Goal: Find specific page/section: Find specific page/section

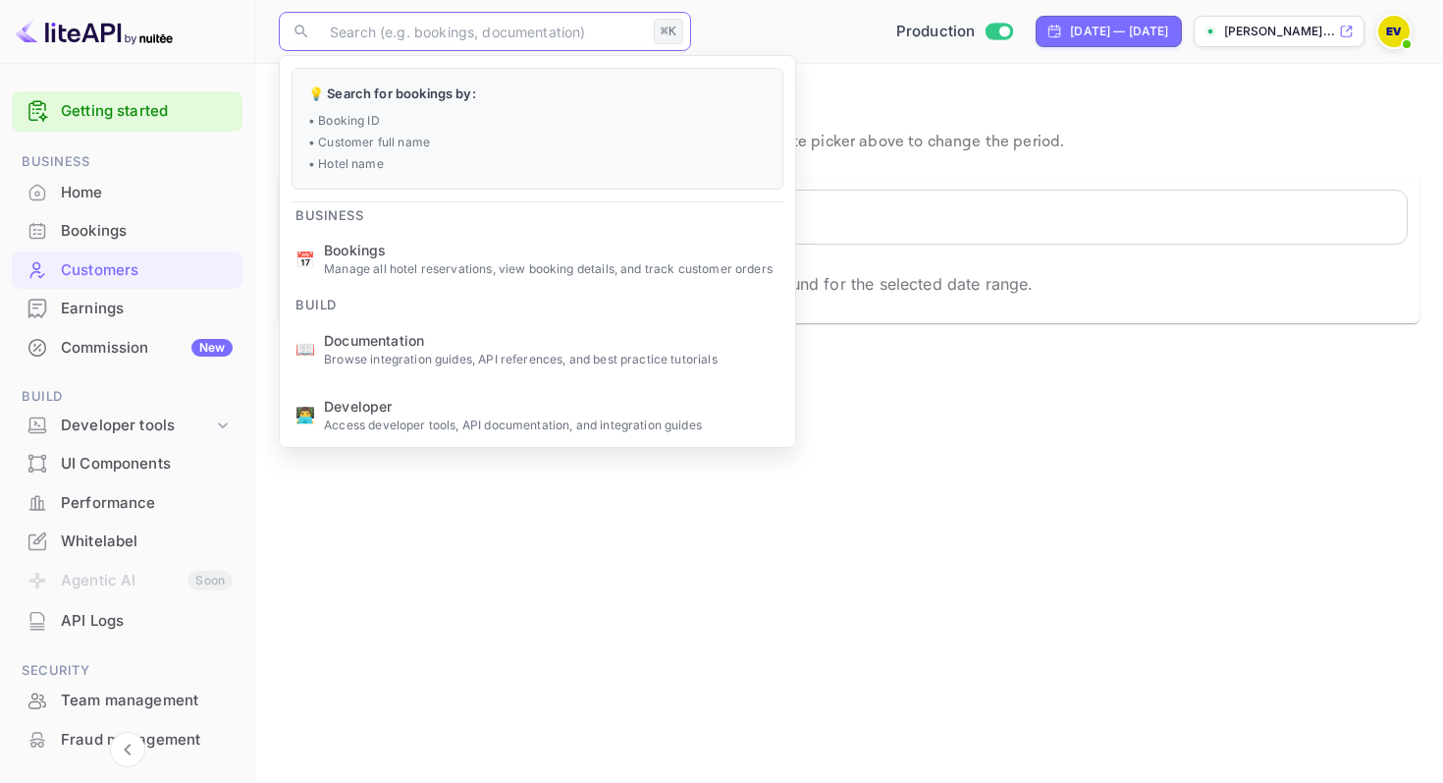
click at [545, 602] on main "Customers View customers who made bookings during [DATE] - [DATE] . Use the dat…" at bounding box center [849, 423] width 1188 height 719
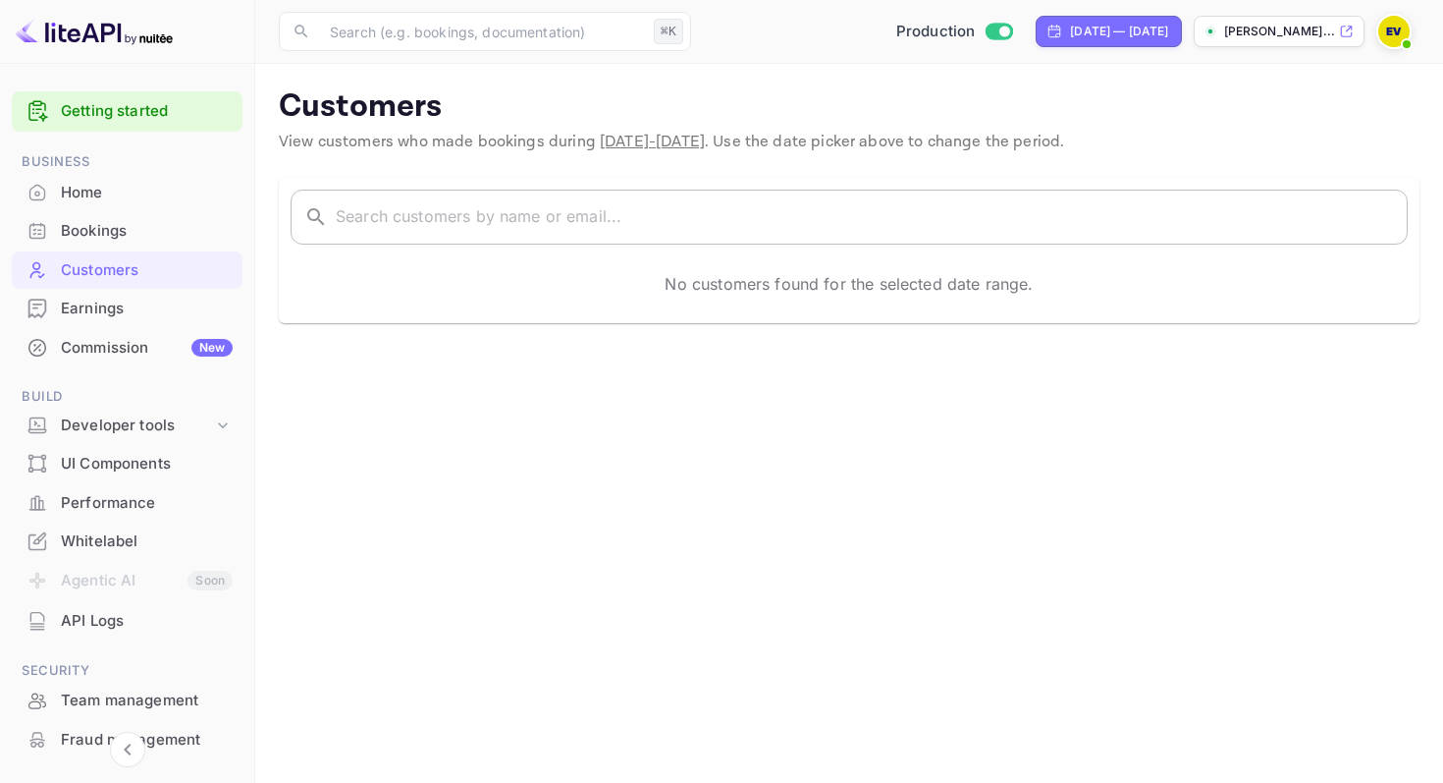
click at [417, 225] on input "text" at bounding box center [872, 217] width 1072 height 55
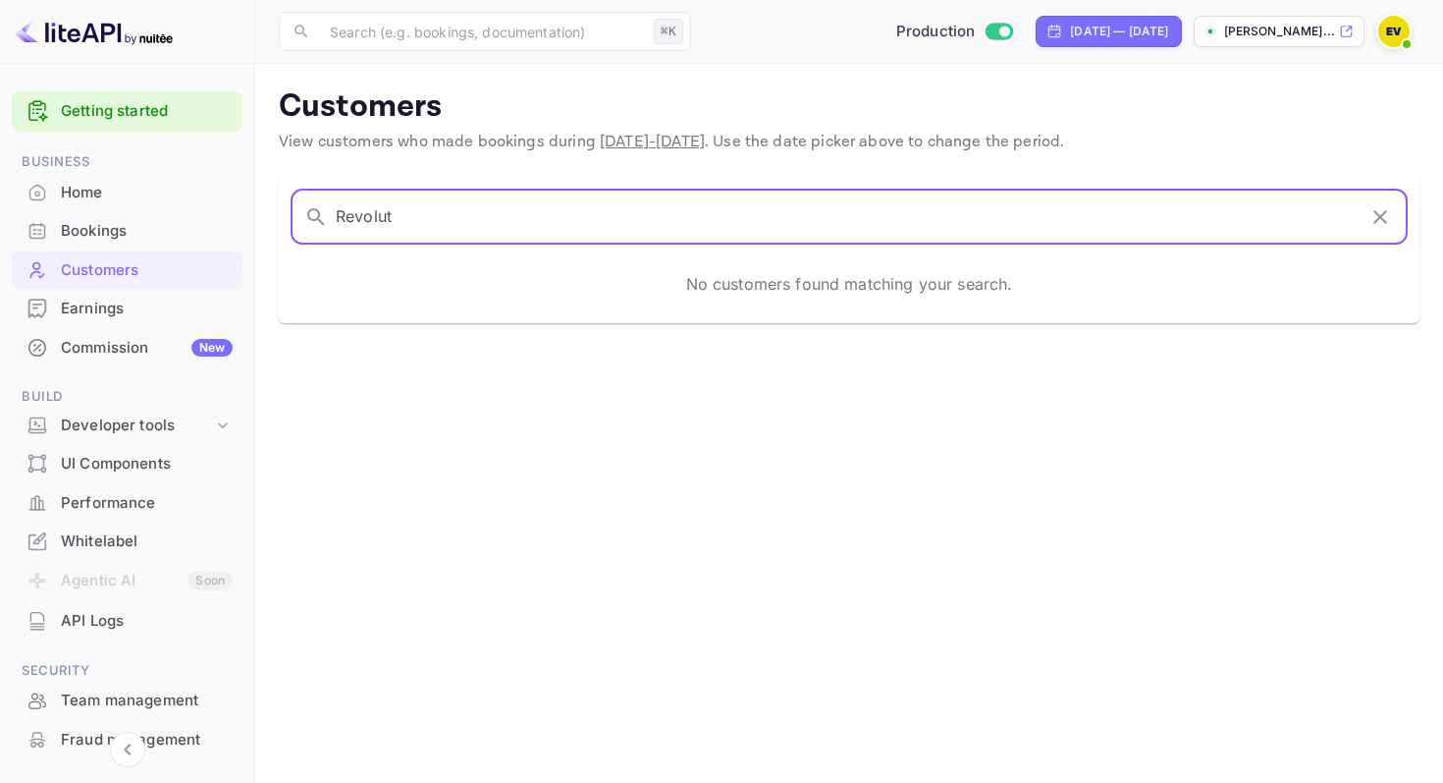
type input "Revolut"
click at [112, 188] on div "Home" at bounding box center [147, 193] width 172 height 23
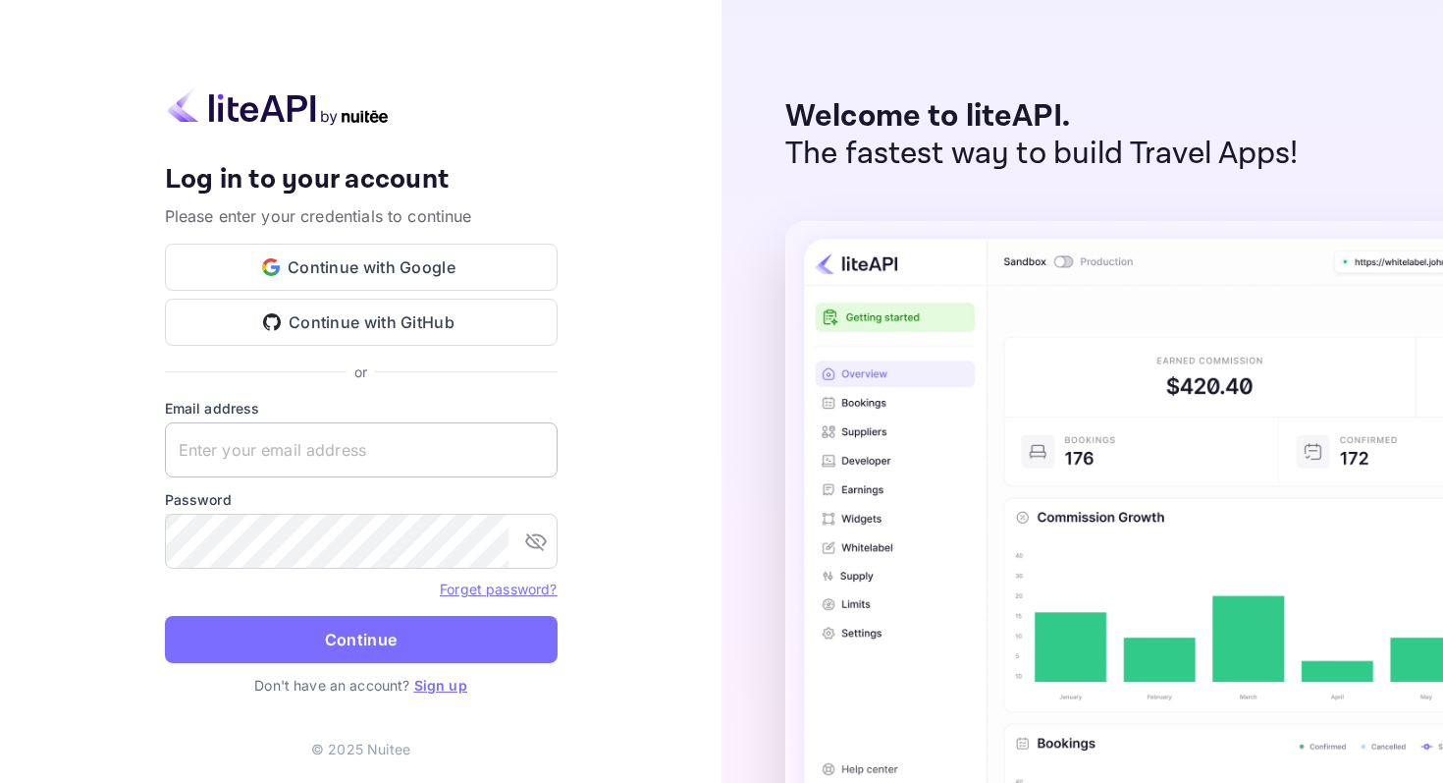
click at [288, 456] on input "text" at bounding box center [361, 449] width 393 height 55
